Goal: Information Seeking & Learning: Learn about a topic

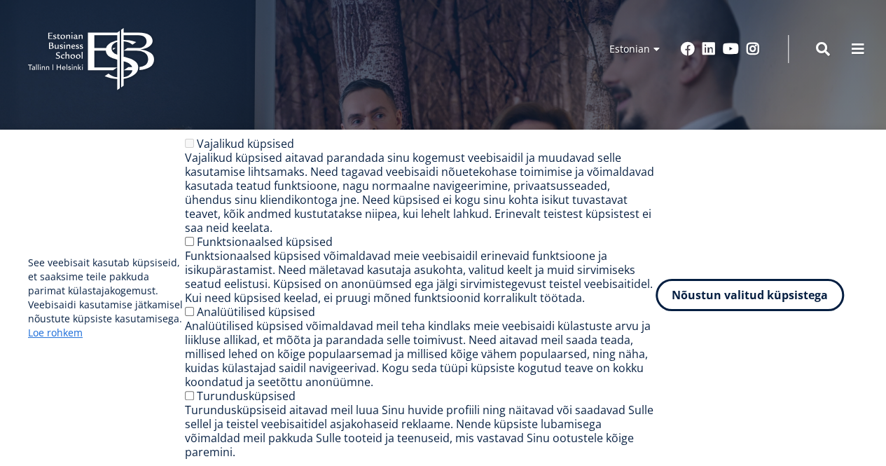
click at [721, 311] on button "Nõustun valitud küpsistega" at bounding box center [749, 295] width 188 height 32
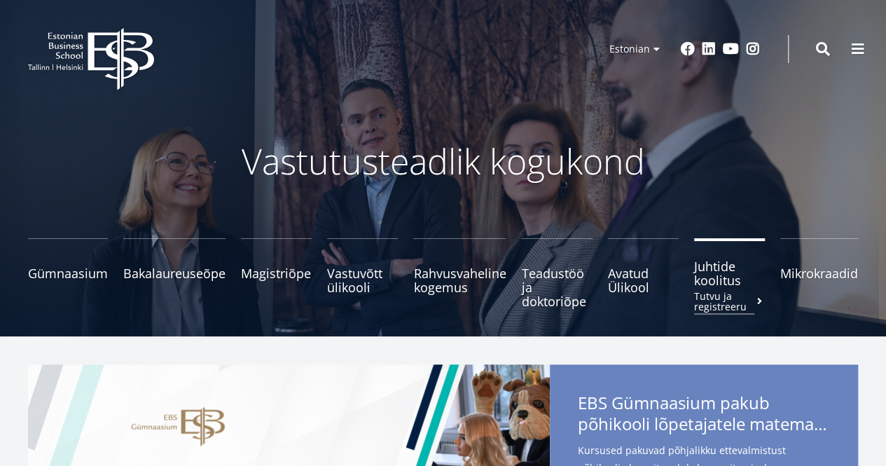
click at [727, 274] on span "Juhtide koolitus Tutvu ja registreeru" at bounding box center [729, 273] width 71 height 28
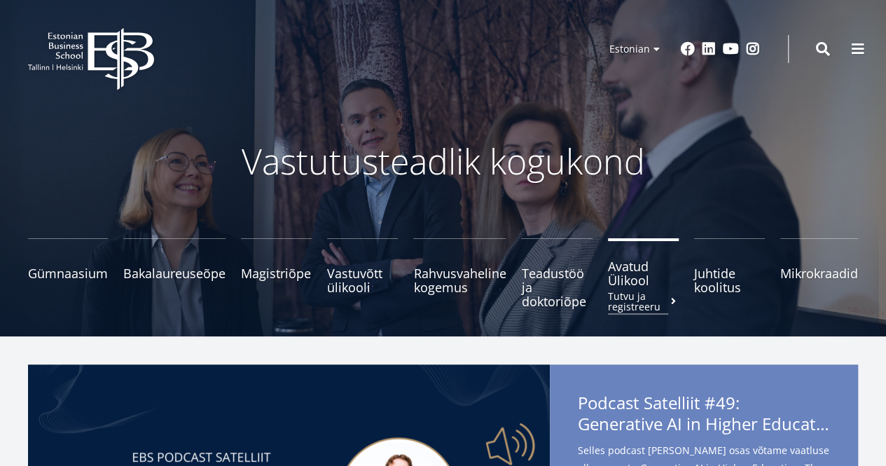
click at [636, 277] on span "Avatud Ülikool Tutvu ja registreeru" at bounding box center [643, 273] width 71 height 28
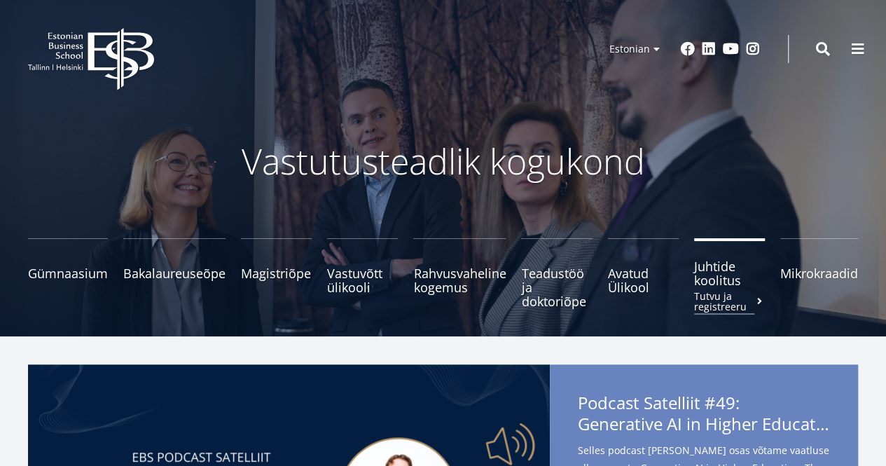
drag, startPoint x: 713, startPoint y: 279, endPoint x: 699, endPoint y: 282, distance: 14.3
click at [713, 279] on span "Juhtide koolitus Tutvu ja registreeru" at bounding box center [729, 273] width 71 height 28
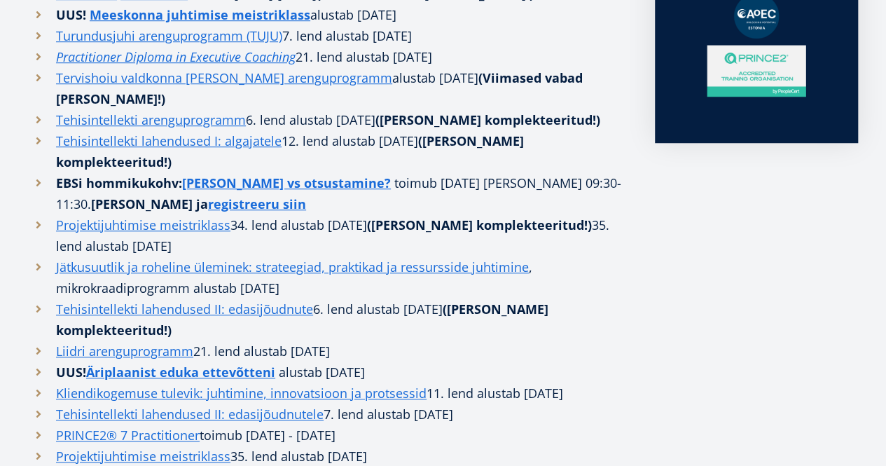
scroll to position [560, 0]
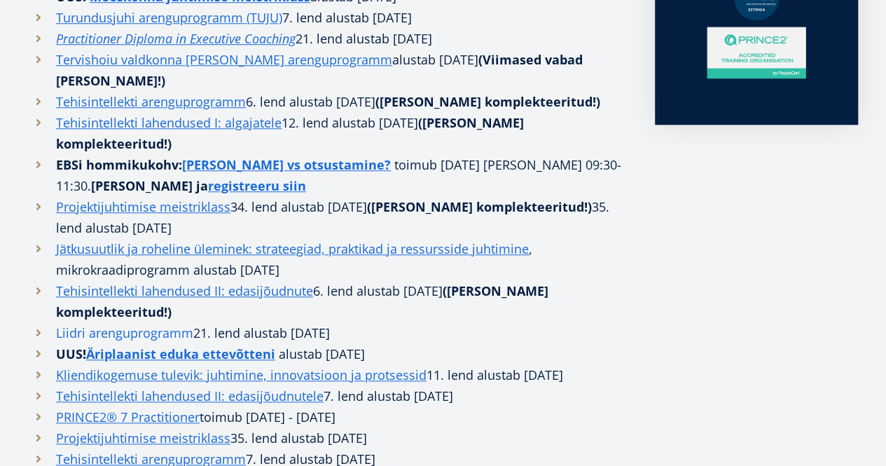
click at [129, 330] on link "Liidri arenguprogramm" at bounding box center [124, 332] width 137 height 21
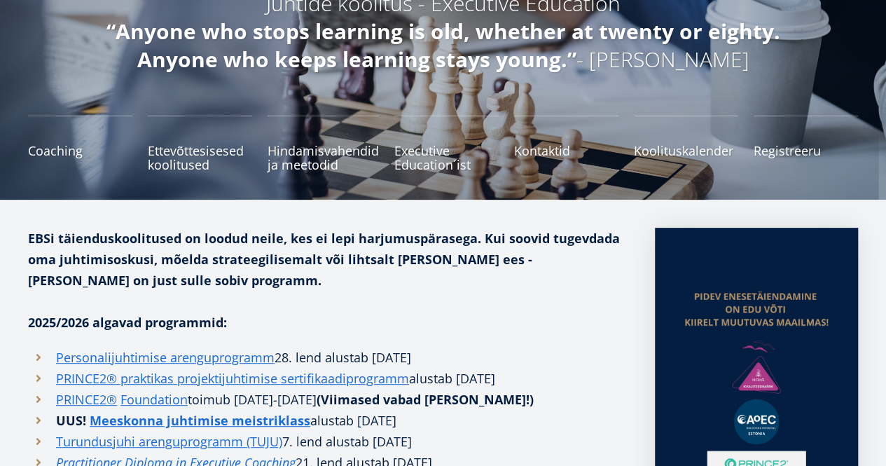
scroll to position [0, 0]
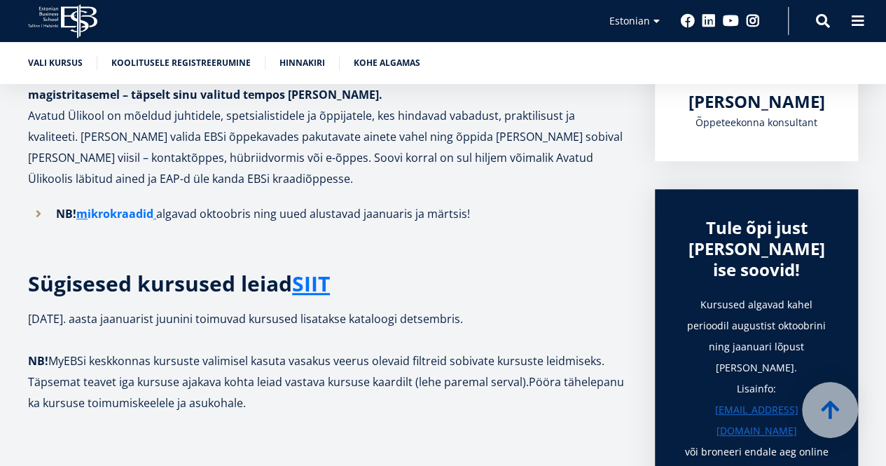
click at [120, 212] on link "ikrokraadid" at bounding box center [121, 213] width 66 height 21
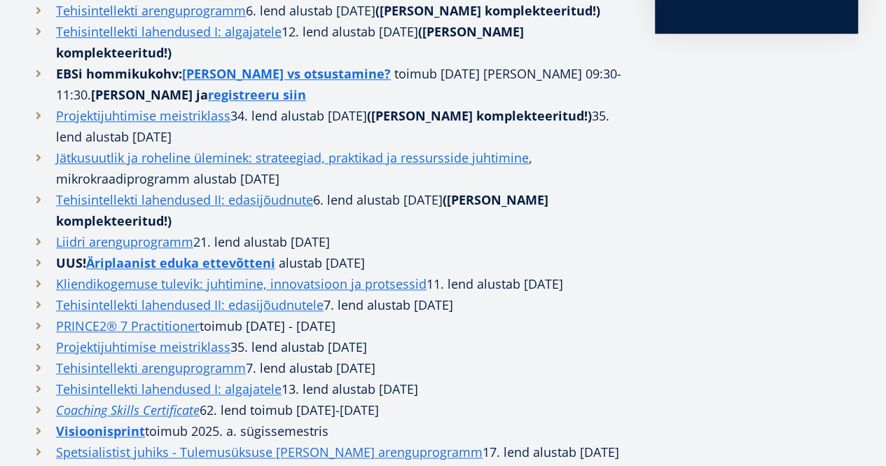
scroll to position [910, 0]
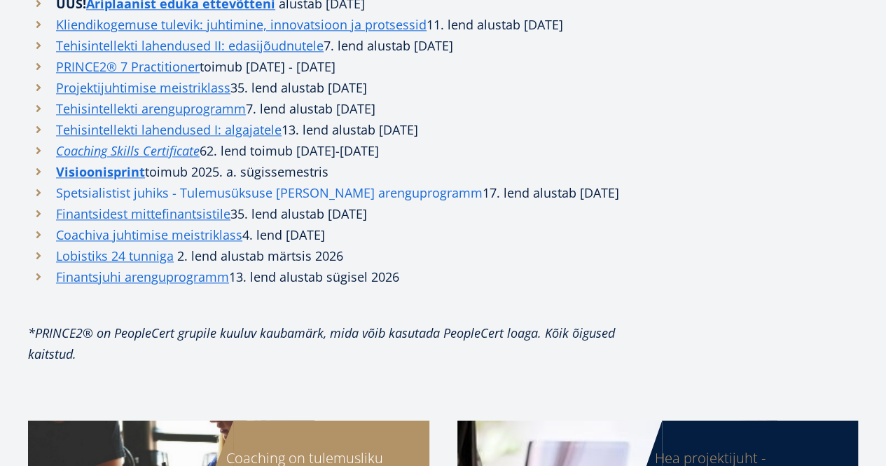
click at [120, 203] on link "Spetsialistist juhiks - Tulemusüksuse [PERSON_NAME] arenguprogramm" at bounding box center [269, 192] width 426 height 21
